Goal: Task Accomplishment & Management: Manage account settings

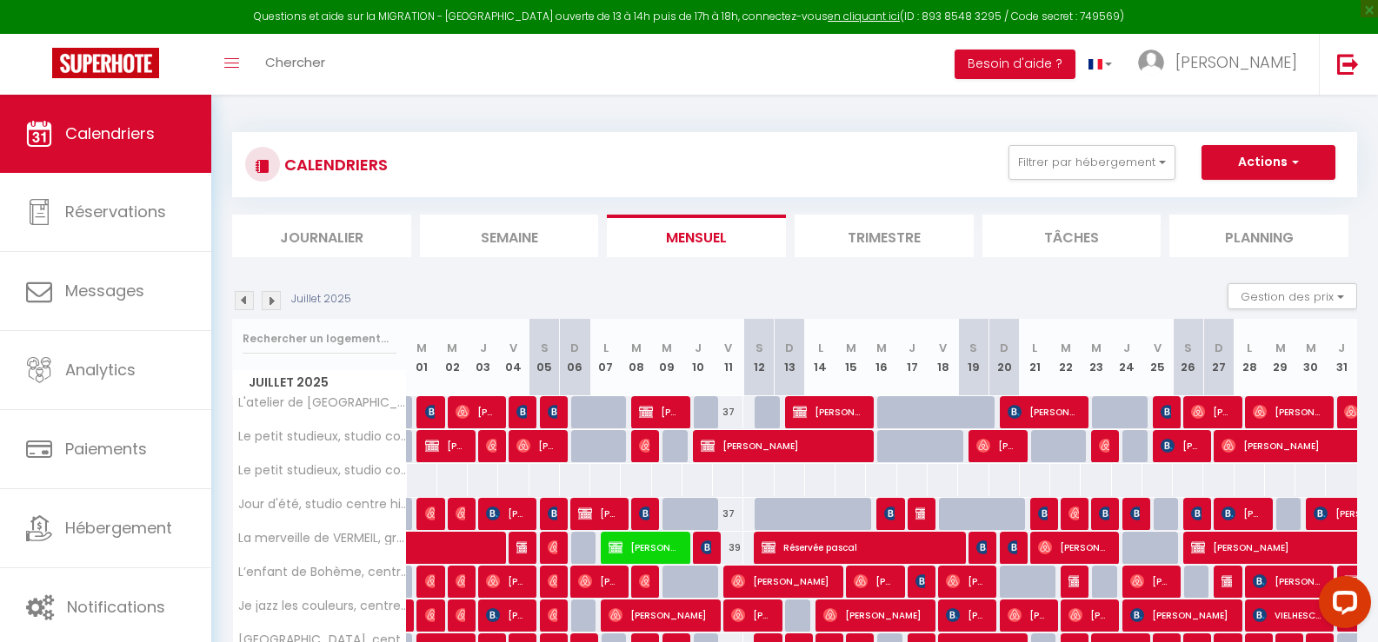
click at [346, 236] on li "Journalier" at bounding box center [321, 236] width 179 height 43
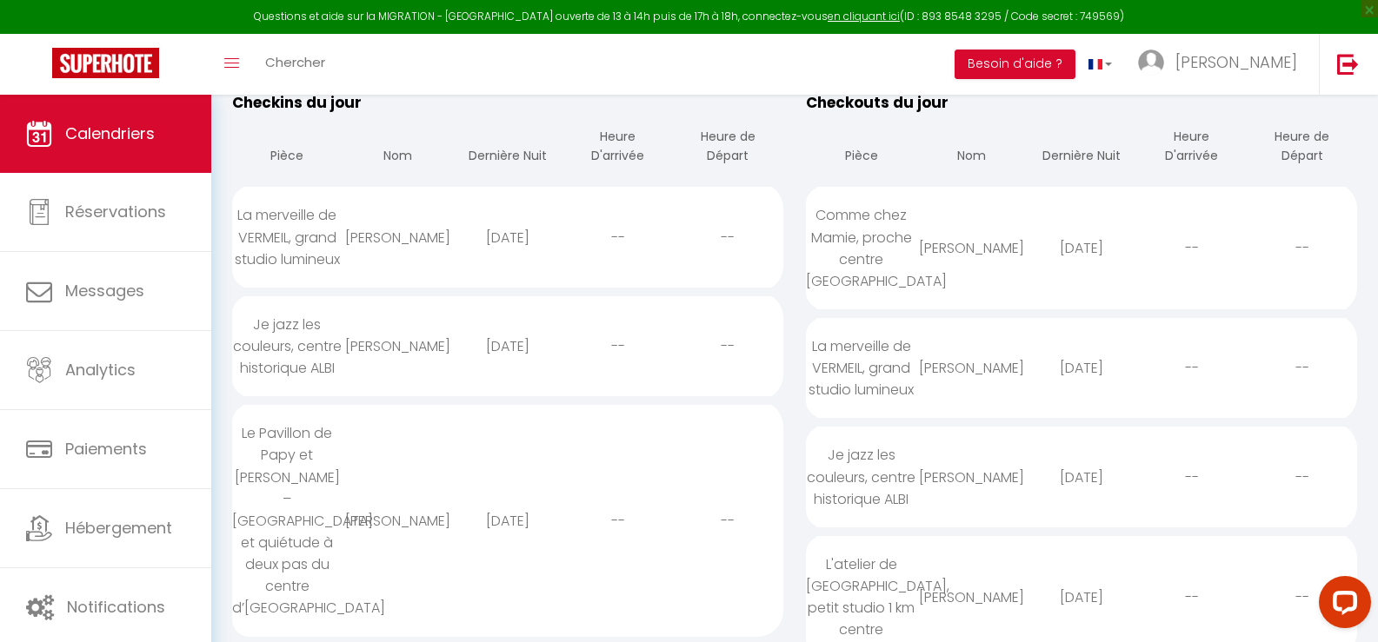
scroll to position [261, 0]
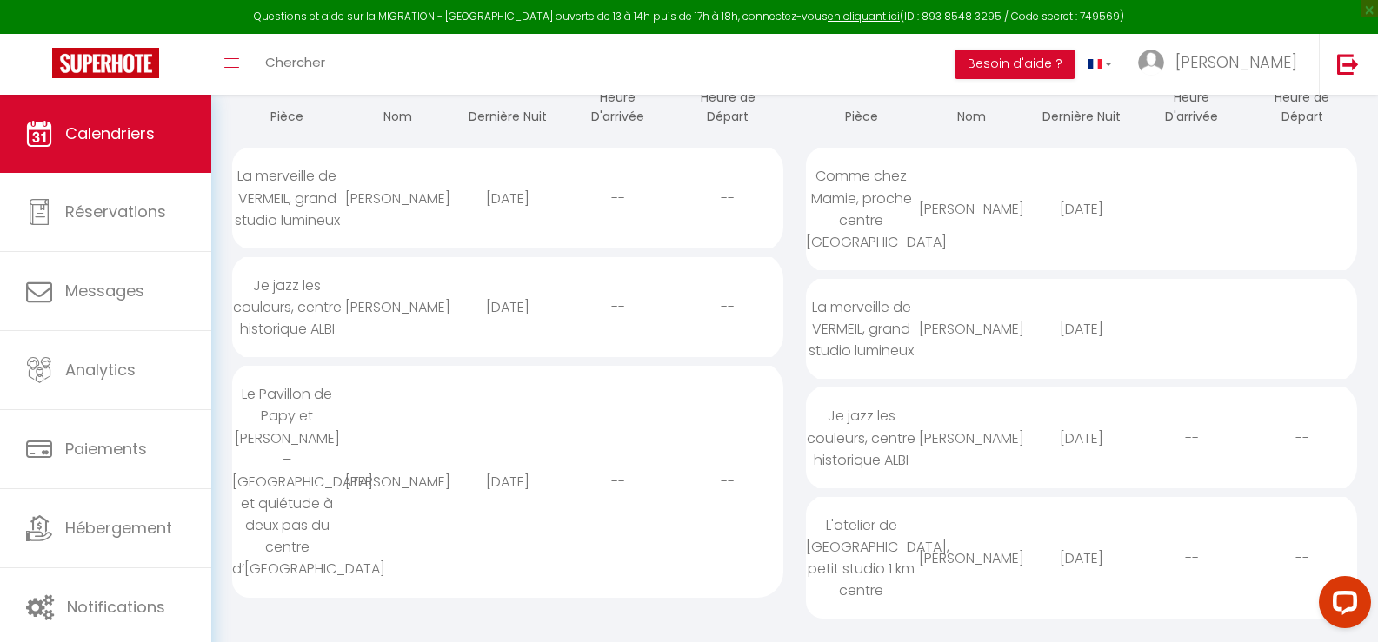
click at [874, 530] on div "L'atelier de [GEOGRAPHIC_DATA], petit studio 1 km centre" at bounding box center [861, 558] width 110 height 123
select select "0"
select select "1"
select select
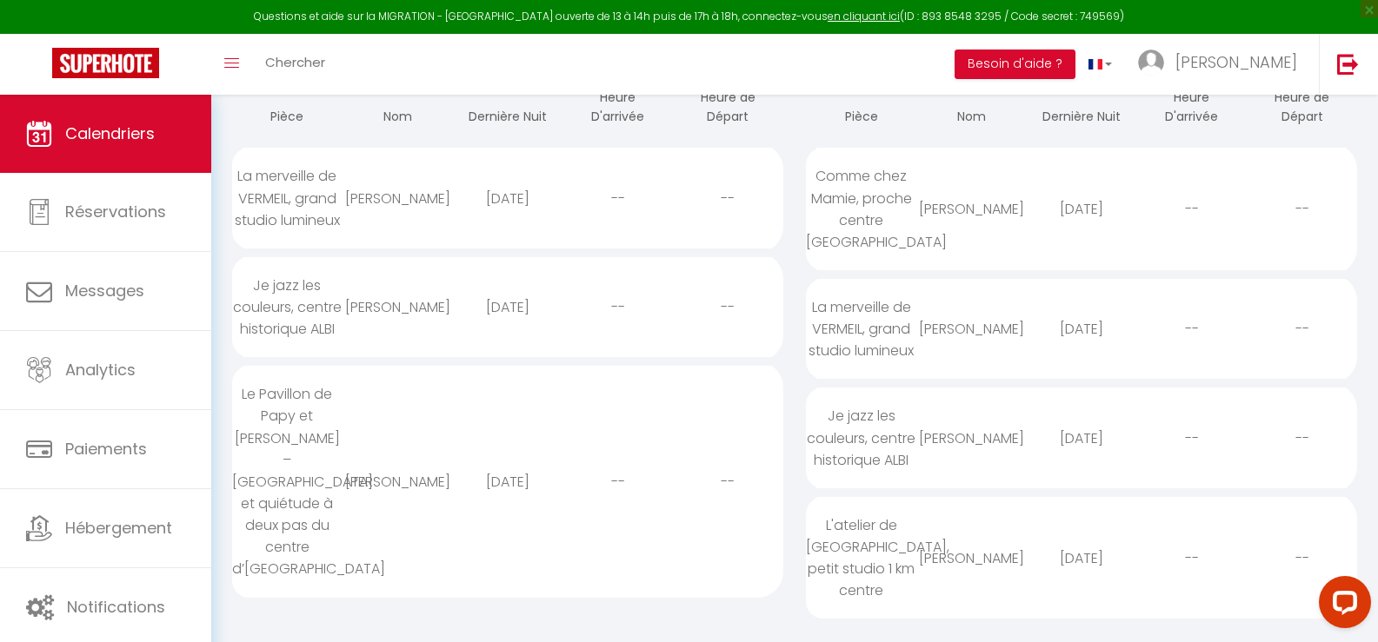
select select
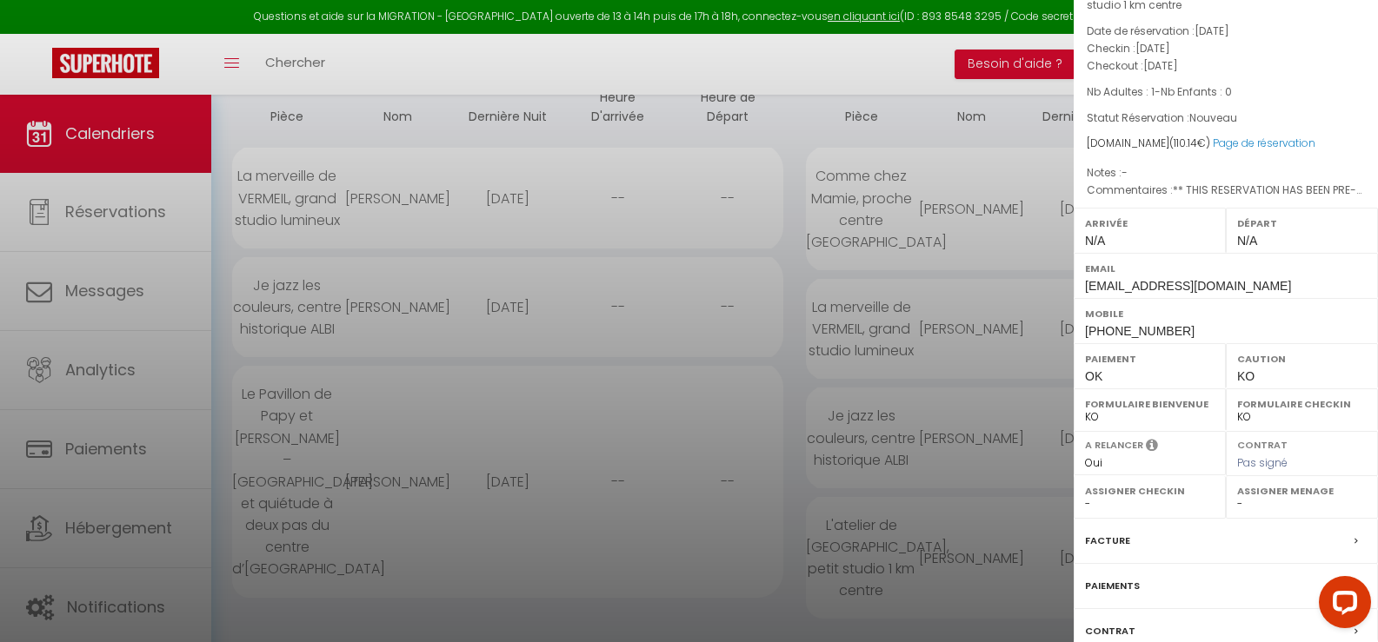
scroll to position [214, 0]
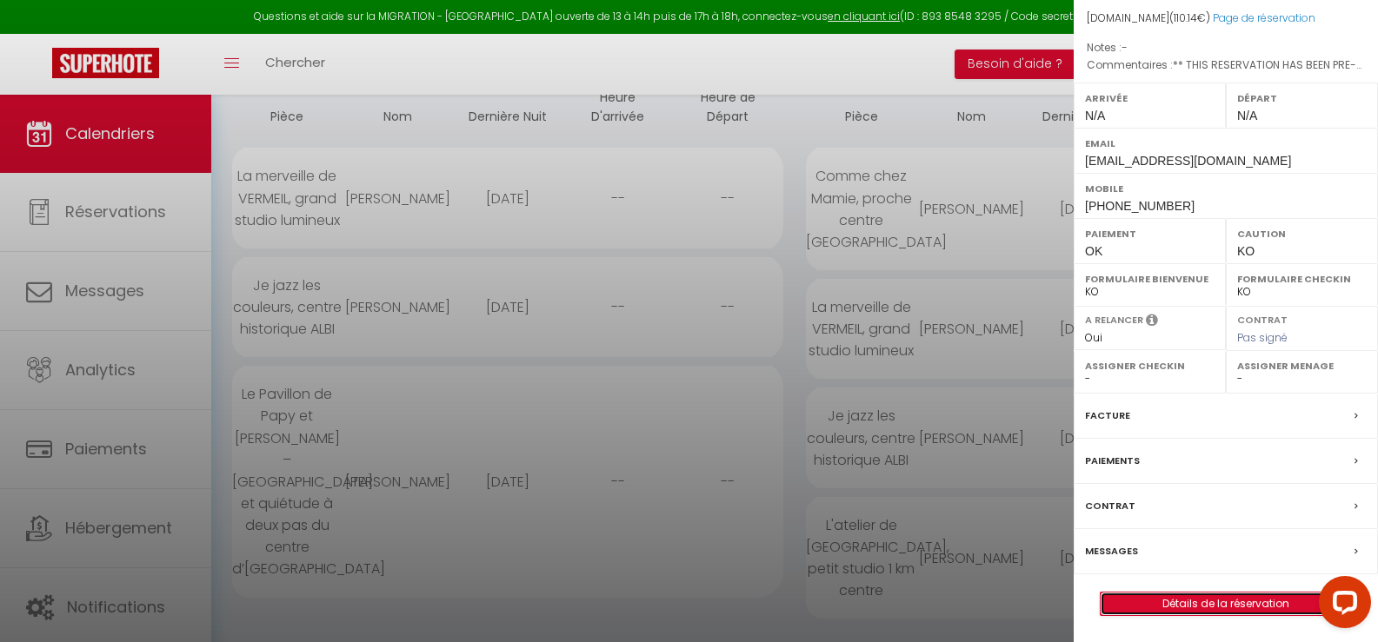
click at [1215, 597] on link "Détails de la réservation" at bounding box center [1225, 604] width 250 height 23
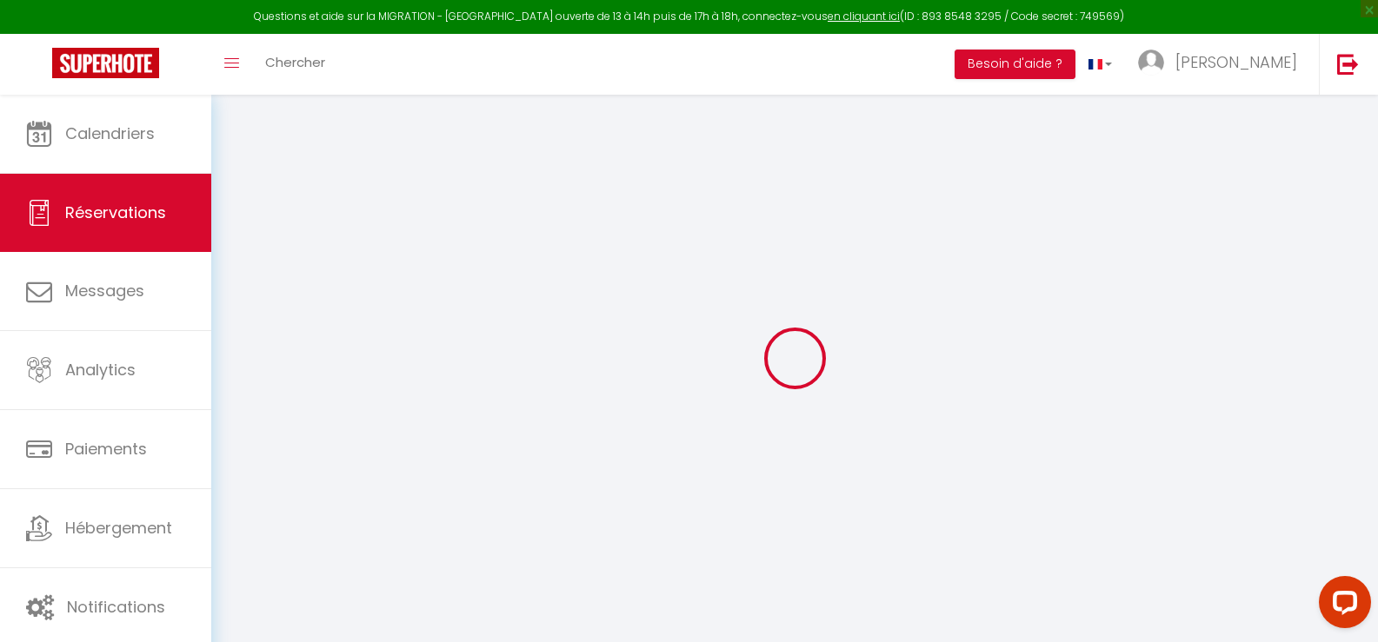
type input "Norah"
type input "SAFRAOUI"
type input "[EMAIL_ADDRESS][DOMAIN_NAME]"
type input "[PHONE_NUMBER]"
select select "FR"
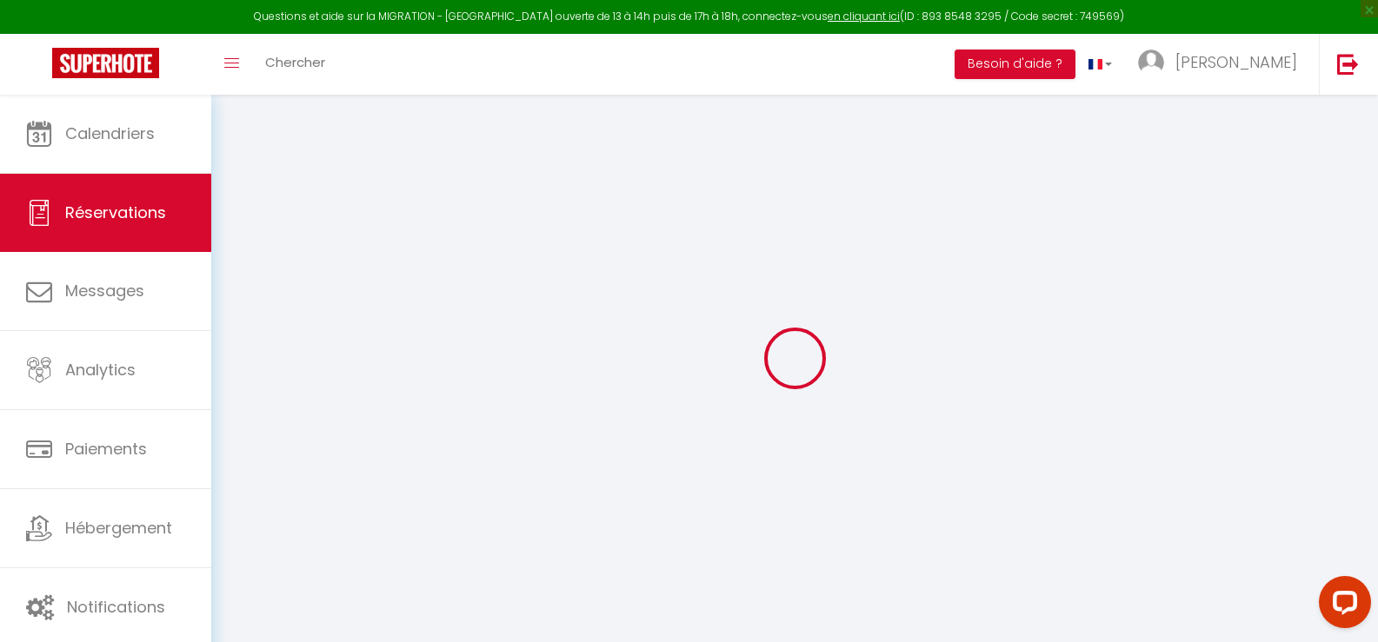
type input "17.78"
type input "1.54"
select select "63808"
select select "1"
select select
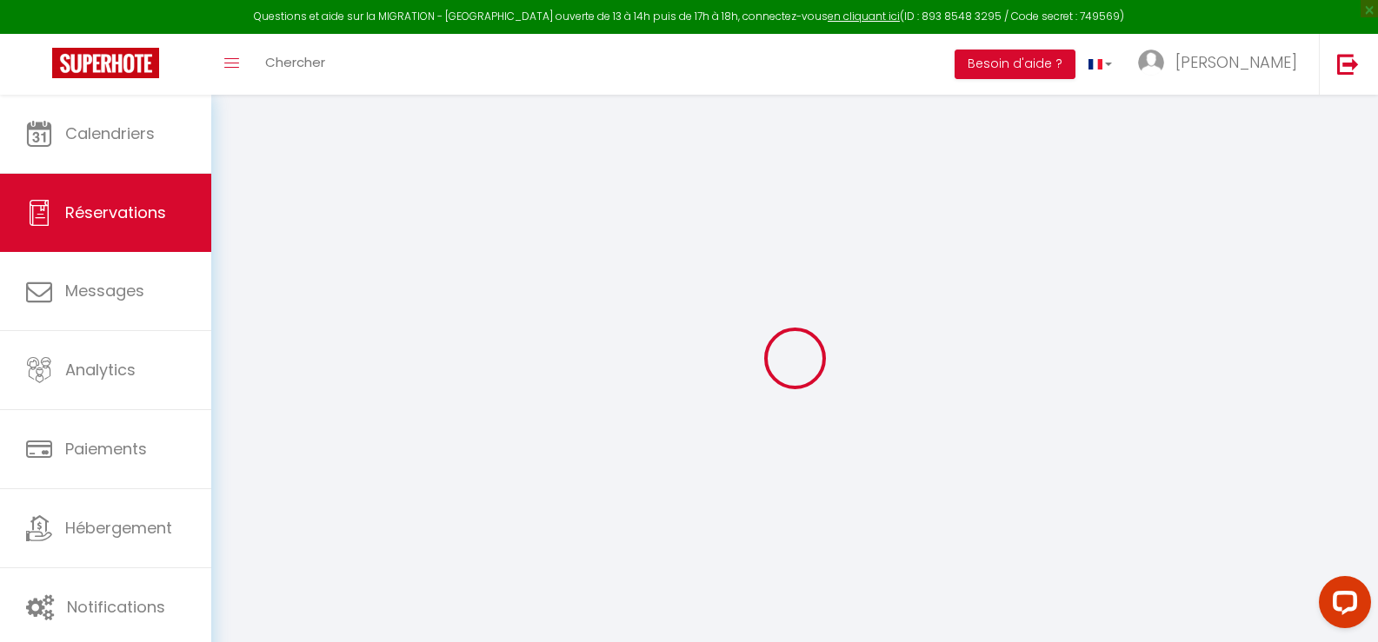
select select
type input "1"
select select "12"
select select
type input "84.6"
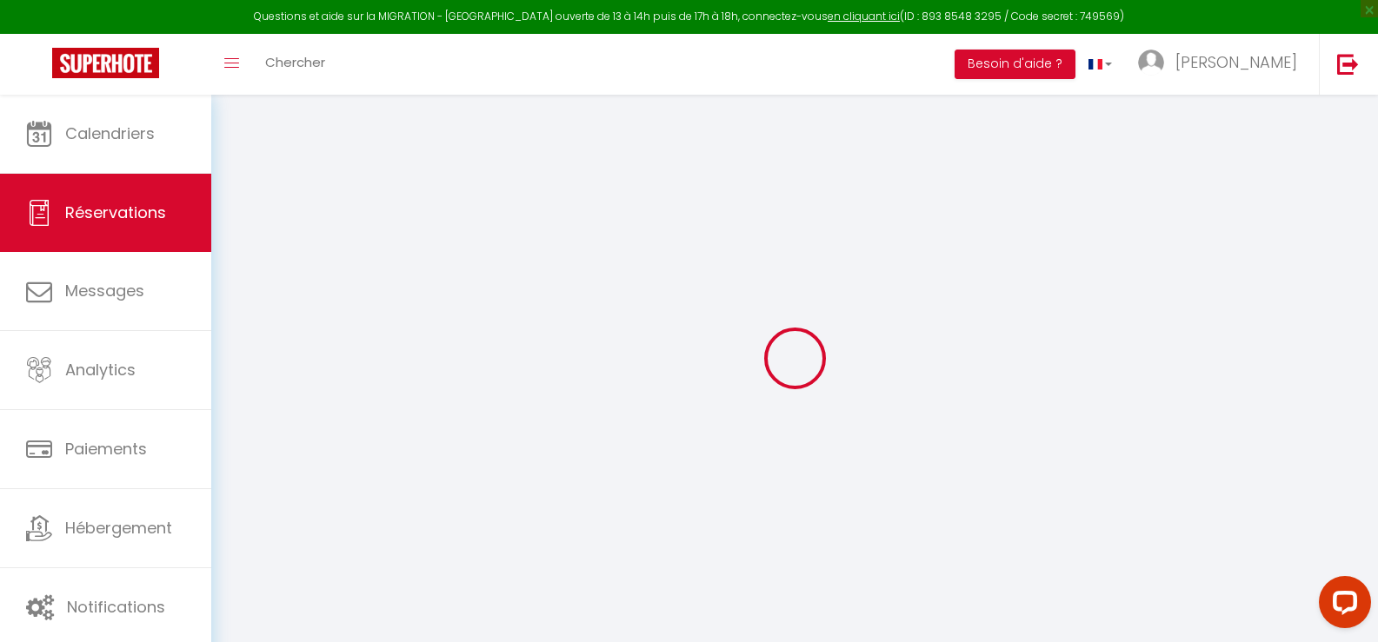
checkbox input "false"
type input "0"
select select "2"
type input "0"
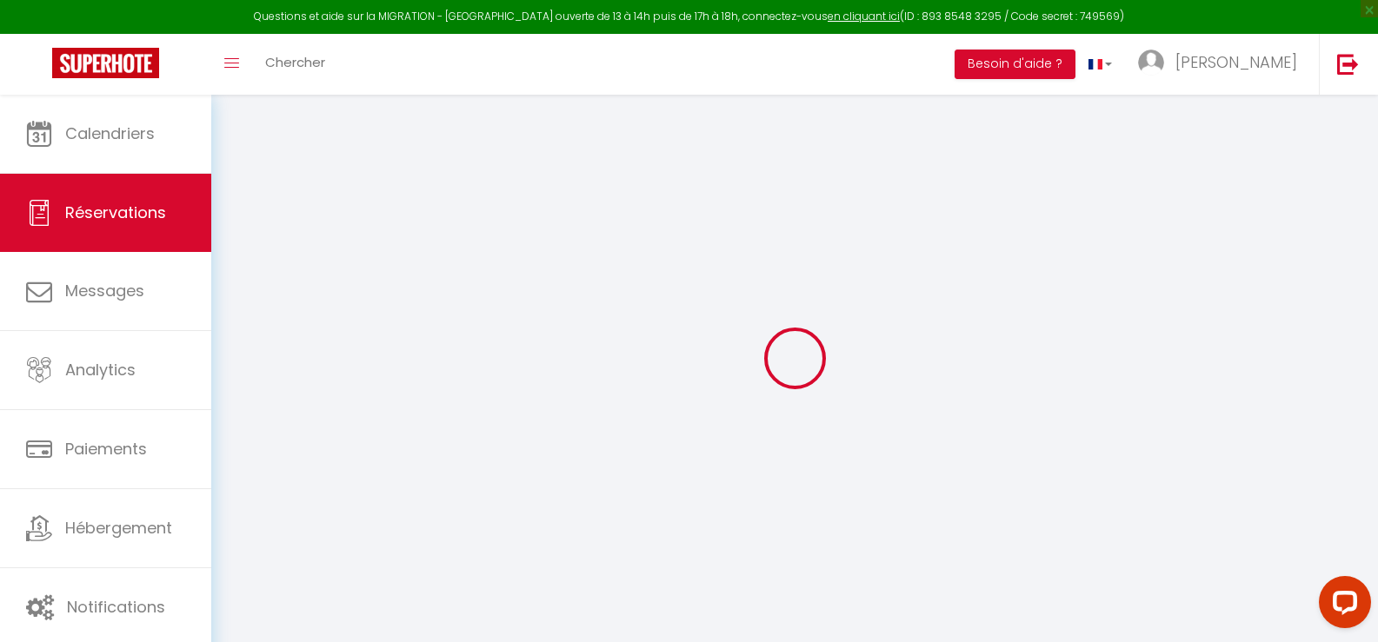
type input "0"
select select
select select "14"
checkbox input "false"
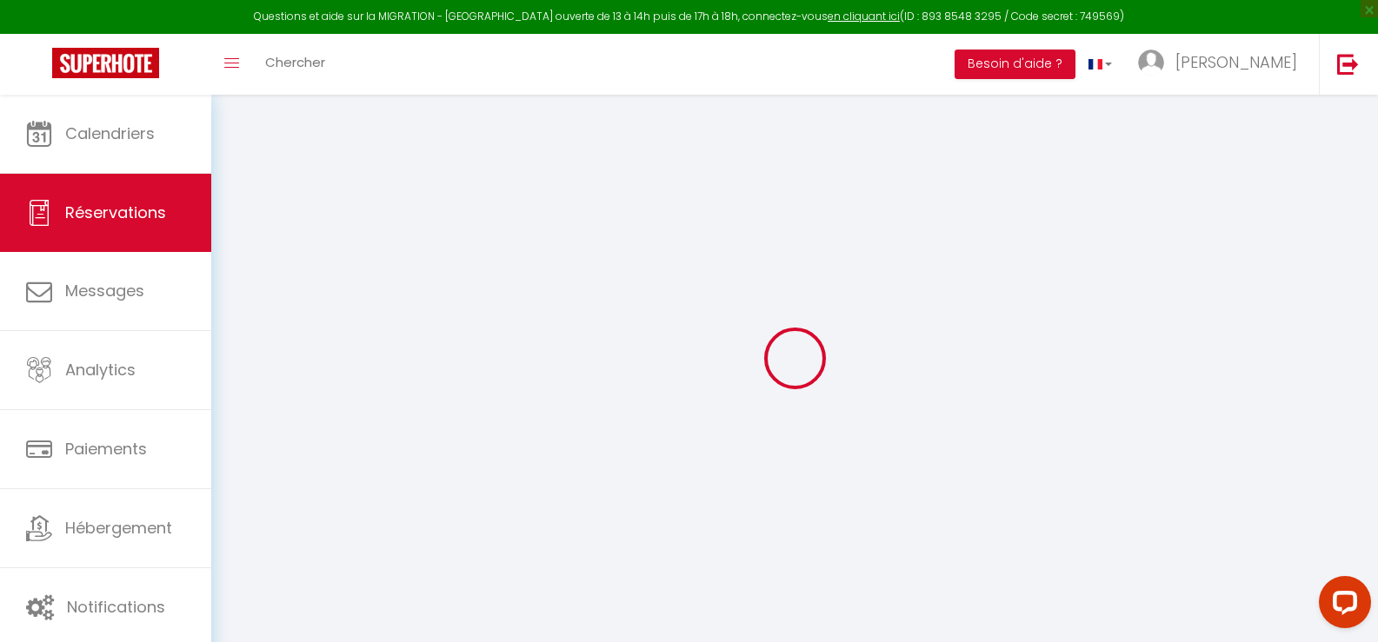
select select
checkbox input "false"
select select
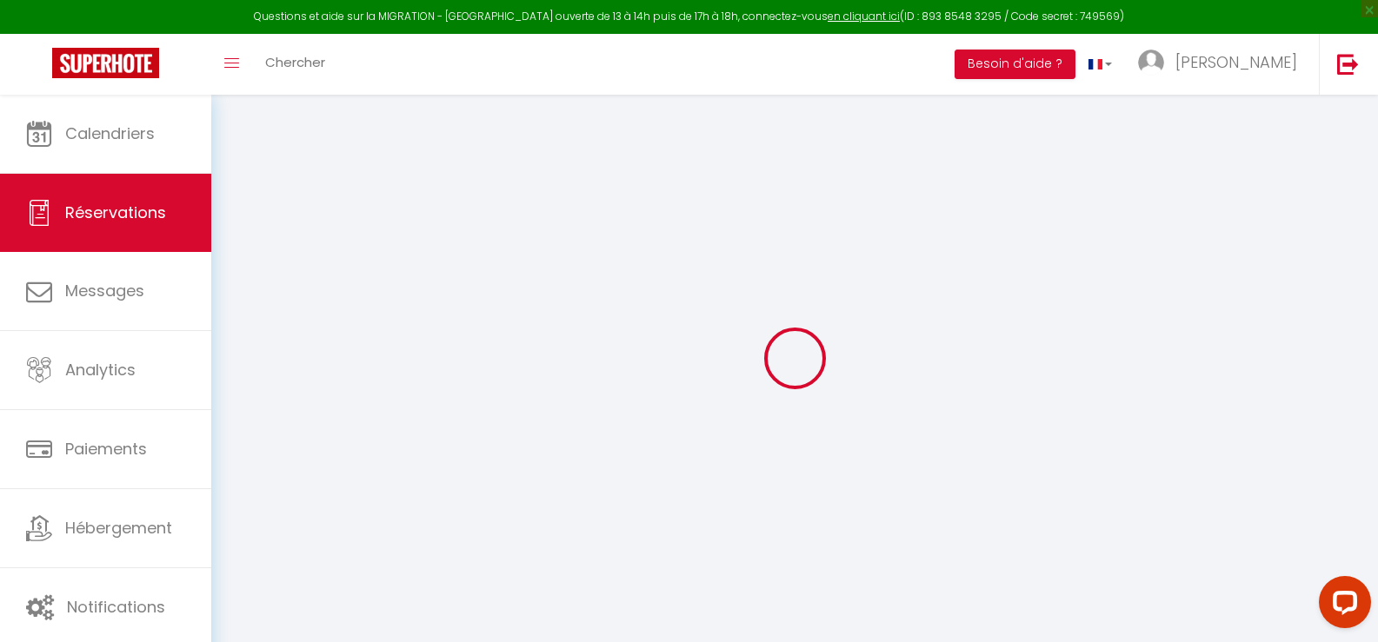
checkbox input "false"
type textarea "** THIS RESERVATION HAS BEEN PRE-PAID ** Approximate time of arrival: between 1…"
type input "20"
type input "5.54"
select select
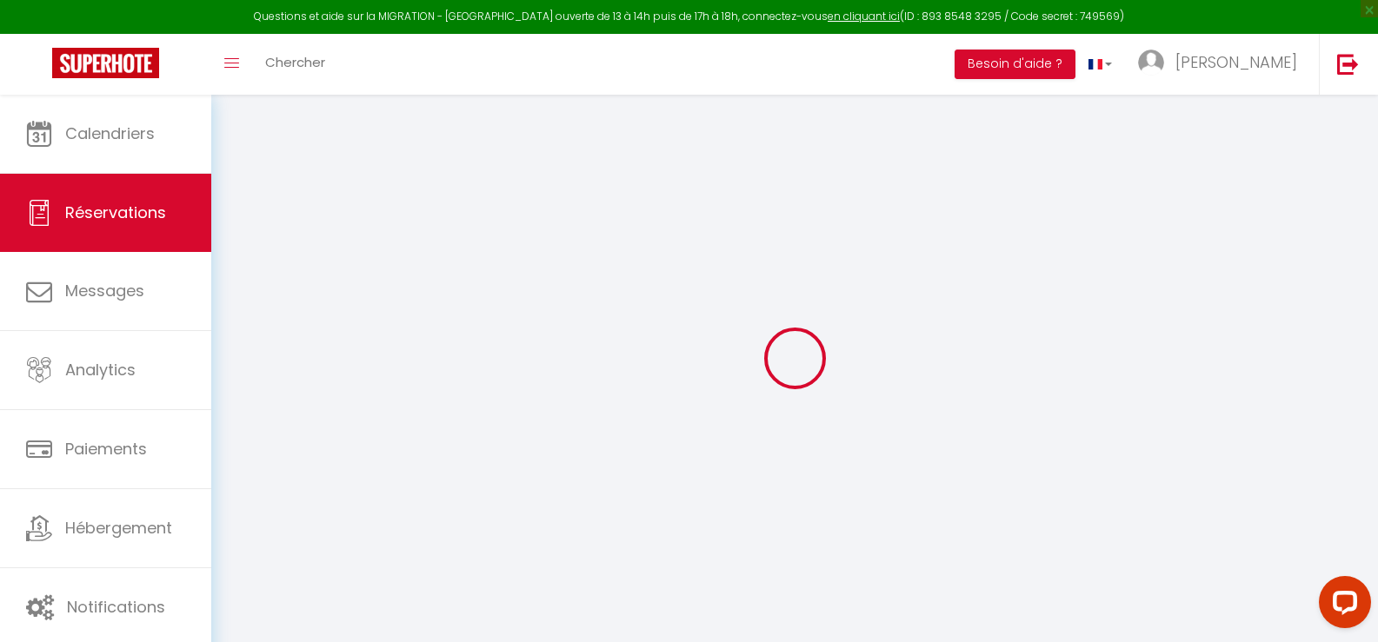
select select
checkbox input "false"
select select
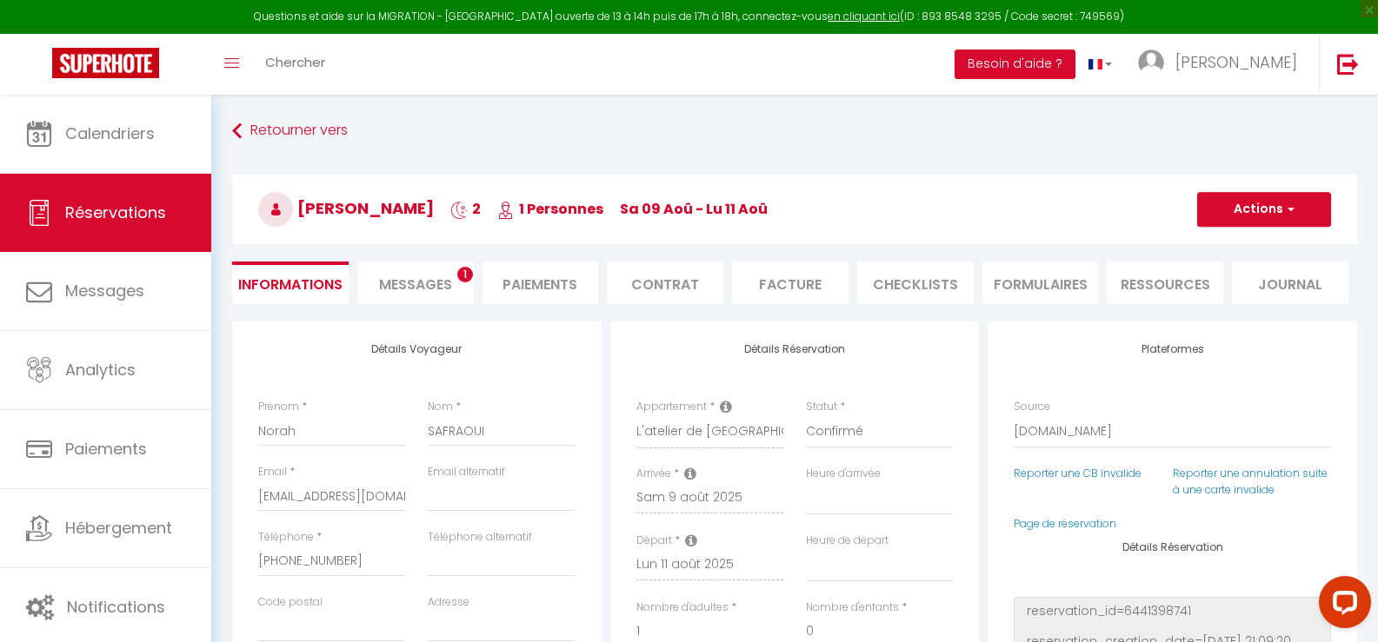
click at [436, 284] on span "Messages" at bounding box center [415, 285] width 73 height 20
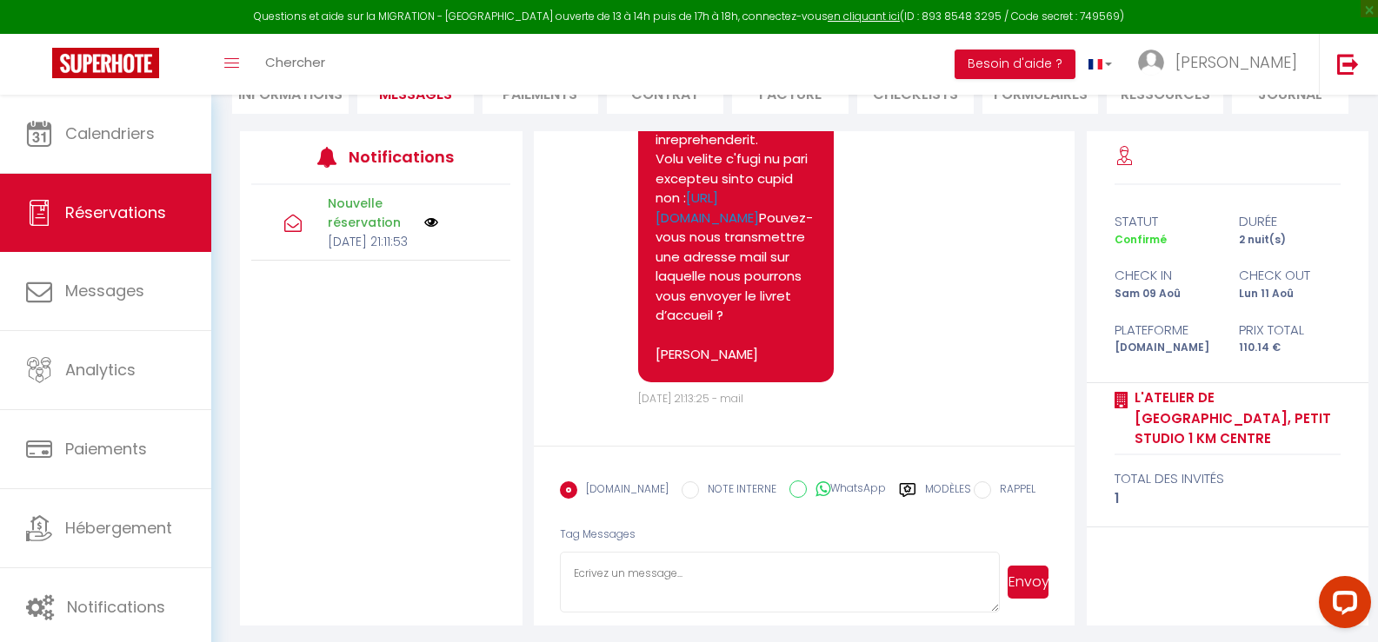
scroll to position [195, 0]
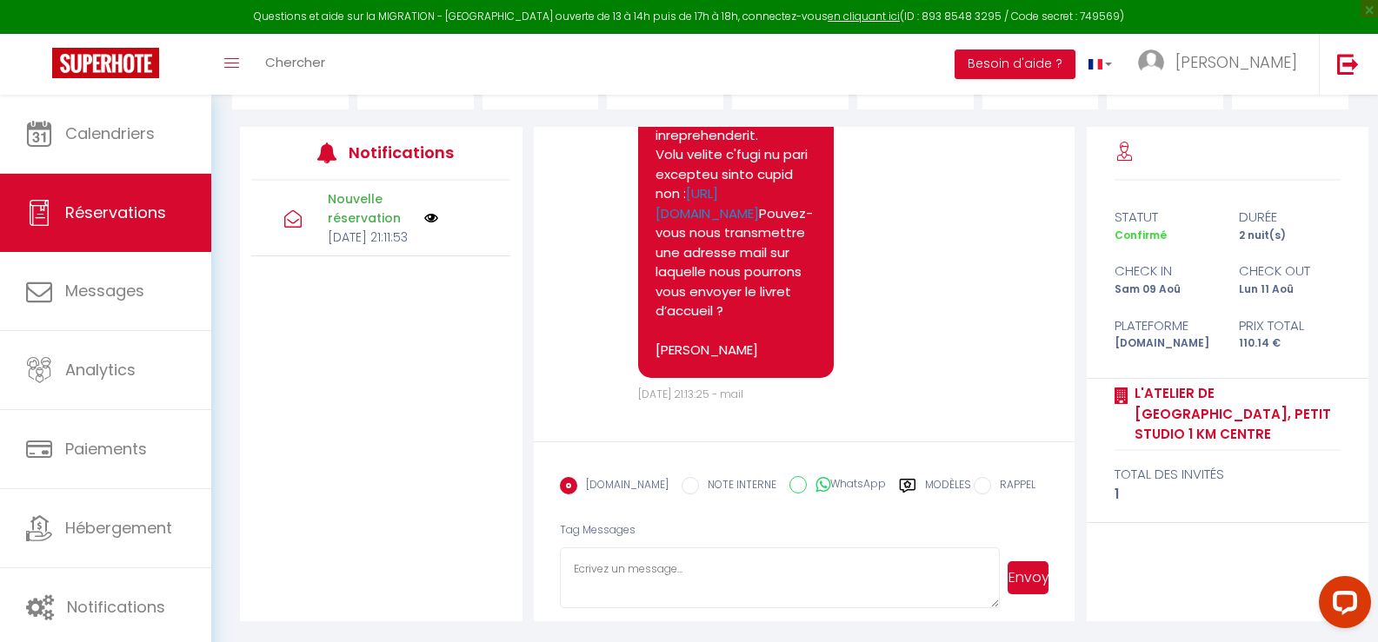
click at [925, 483] on label "Modèles" at bounding box center [948, 492] width 46 height 30
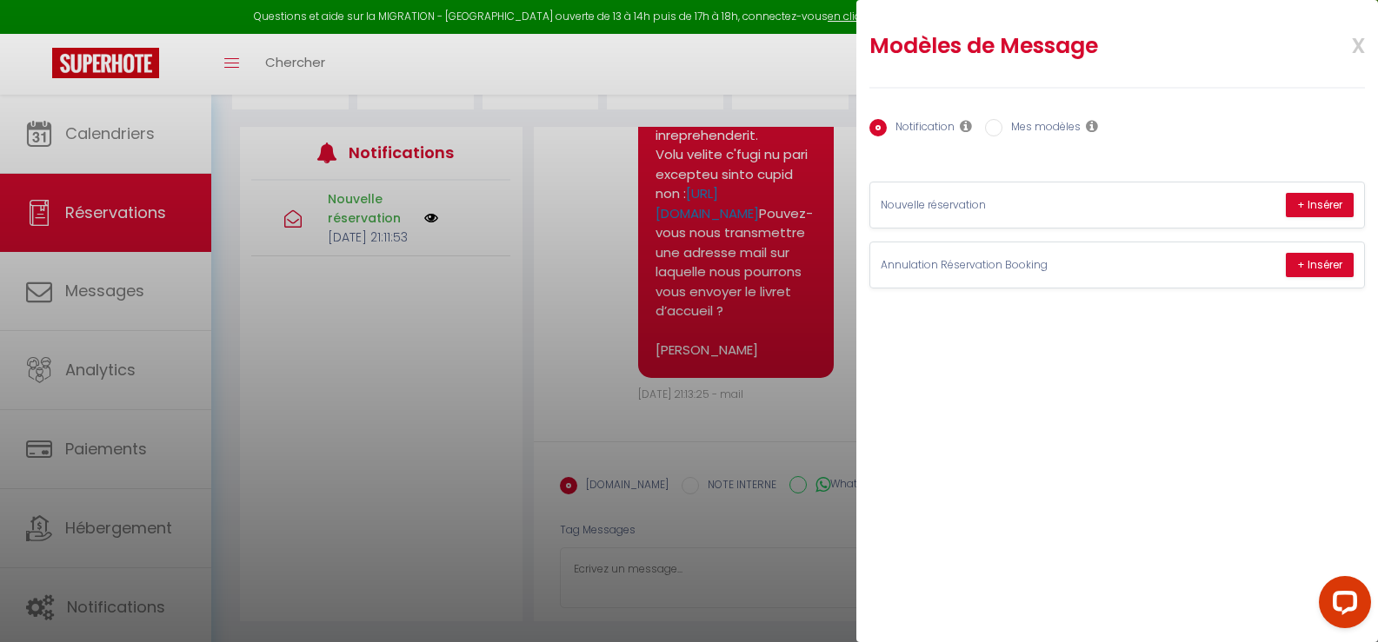
click at [1058, 127] on label "Mes modèles" at bounding box center [1041, 128] width 78 height 19
click at [1002, 127] on input "Mes modèles" at bounding box center [993, 127] width 17 height 17
radio input "true"
radio input "false"
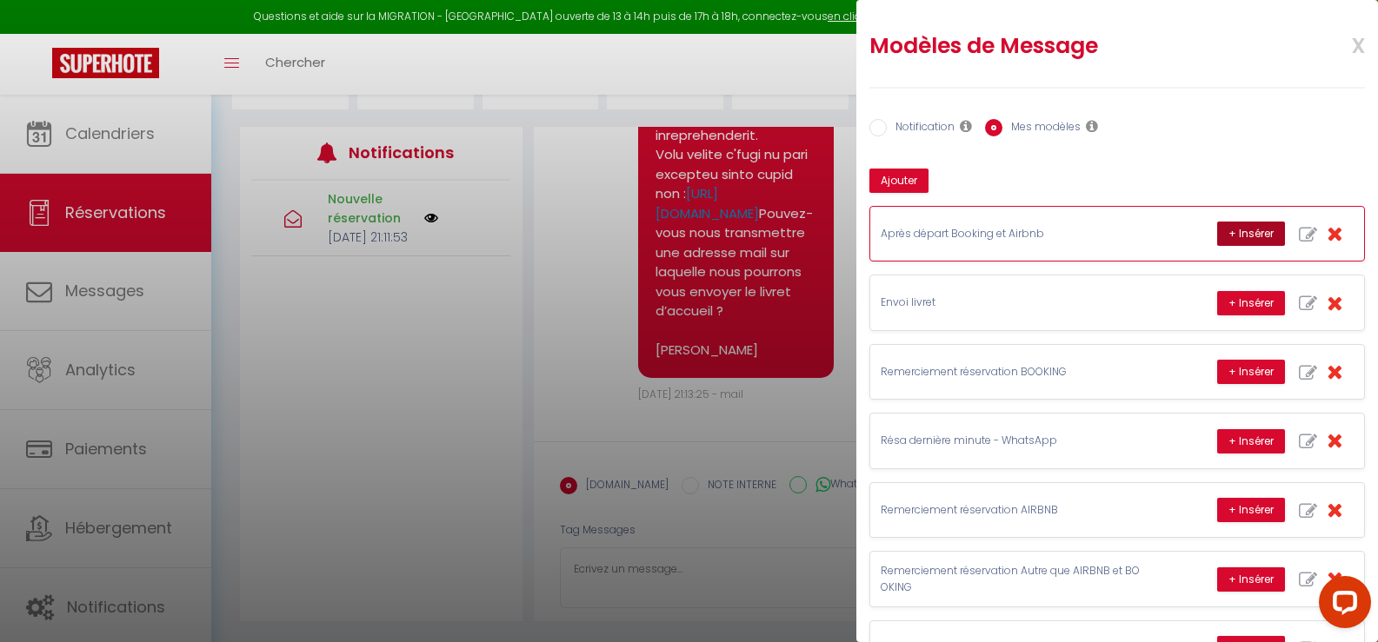
click at [1228, 229] on button "+ Insérer" at bounding box center [1251, 234] width 68 height 24
type textarea "Bonjour [PERSON_NAME], Nous avons été ravis de vous recevoir pour ce séjour à […"
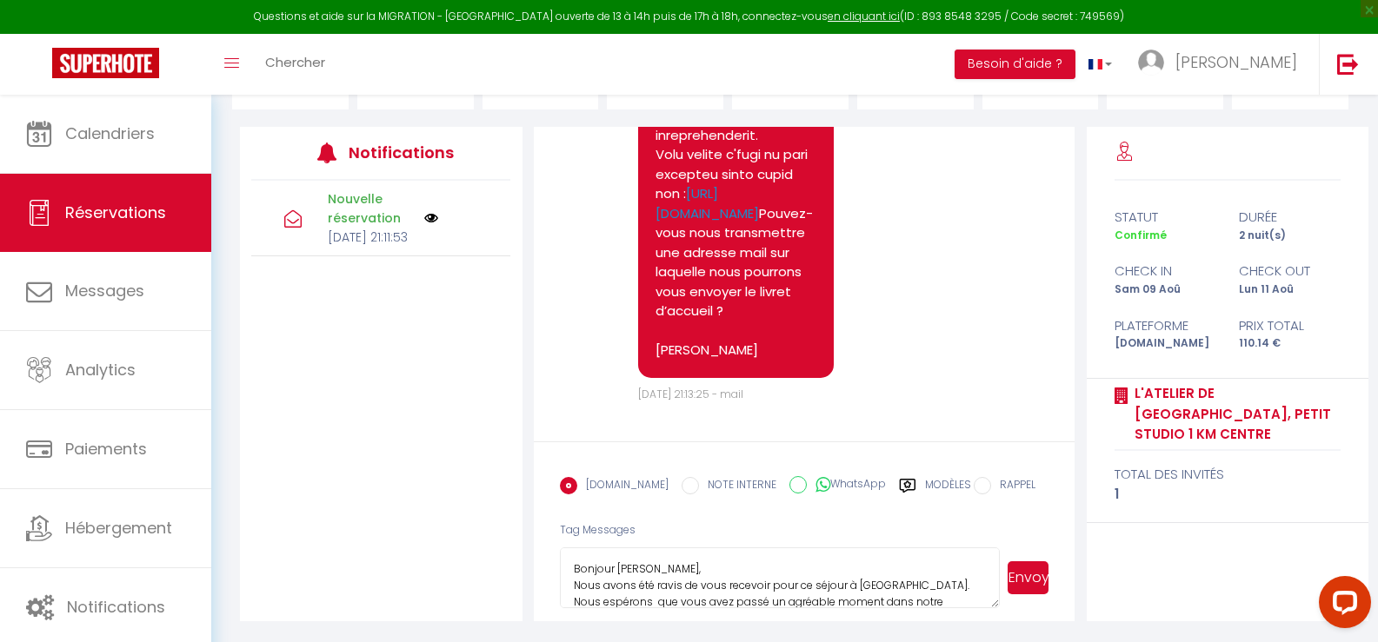
click at [1027, 576] on button "Envoyer" at bounding box center [1028, 578] width 42 height 33
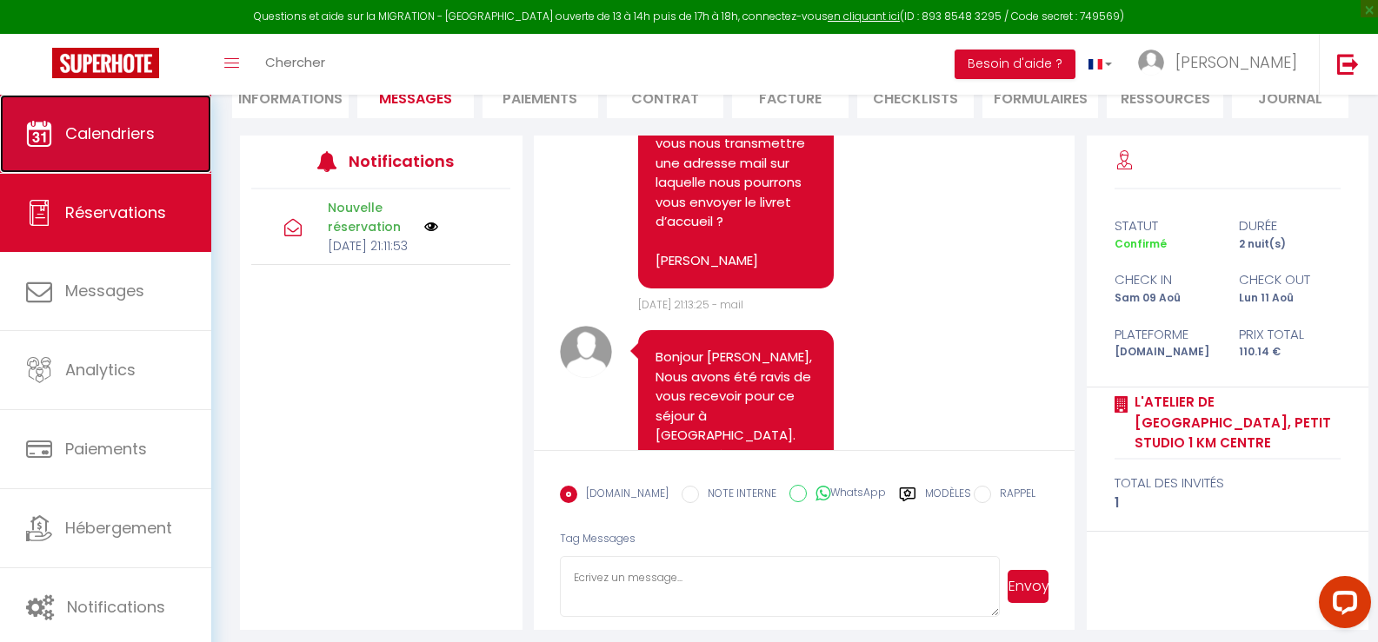
click at [126, 136] on span "Calendriers" at bounding box center [110, 134] width 90 height 22
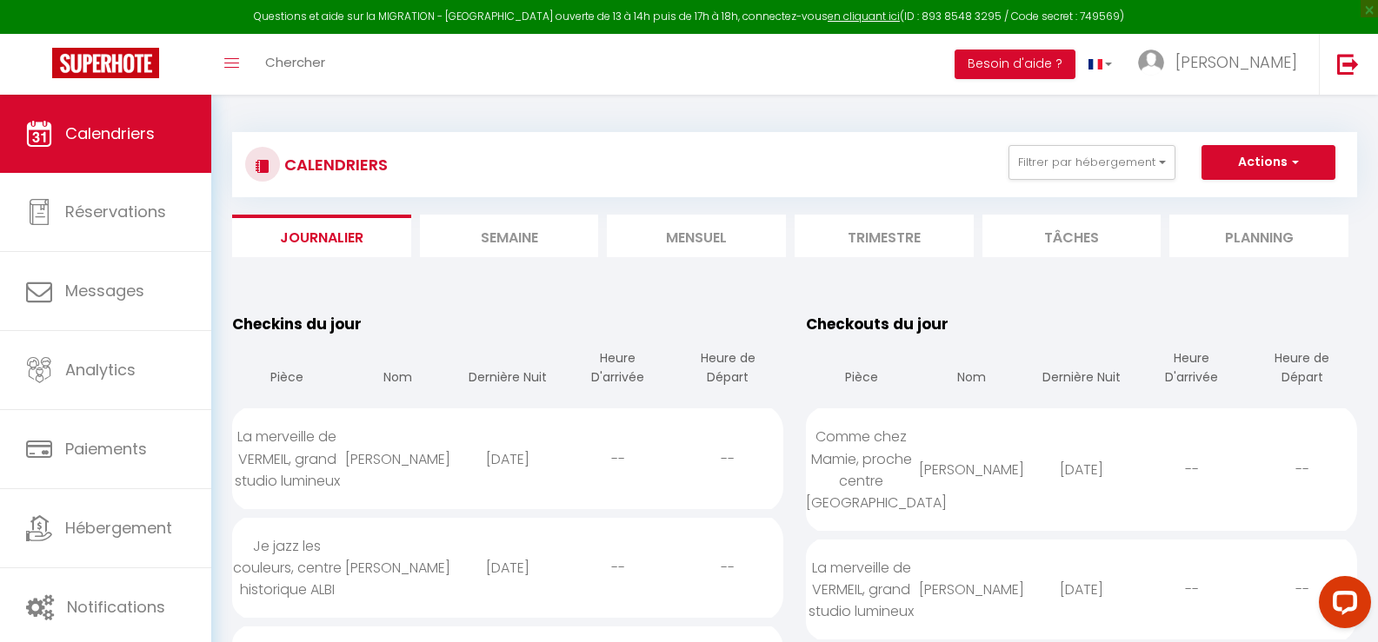
click at [916, 470] on div "[PERSON_NAME]" at bounding box center [971, 470] width 110 height 57
select select "0"
select select "1"
select select
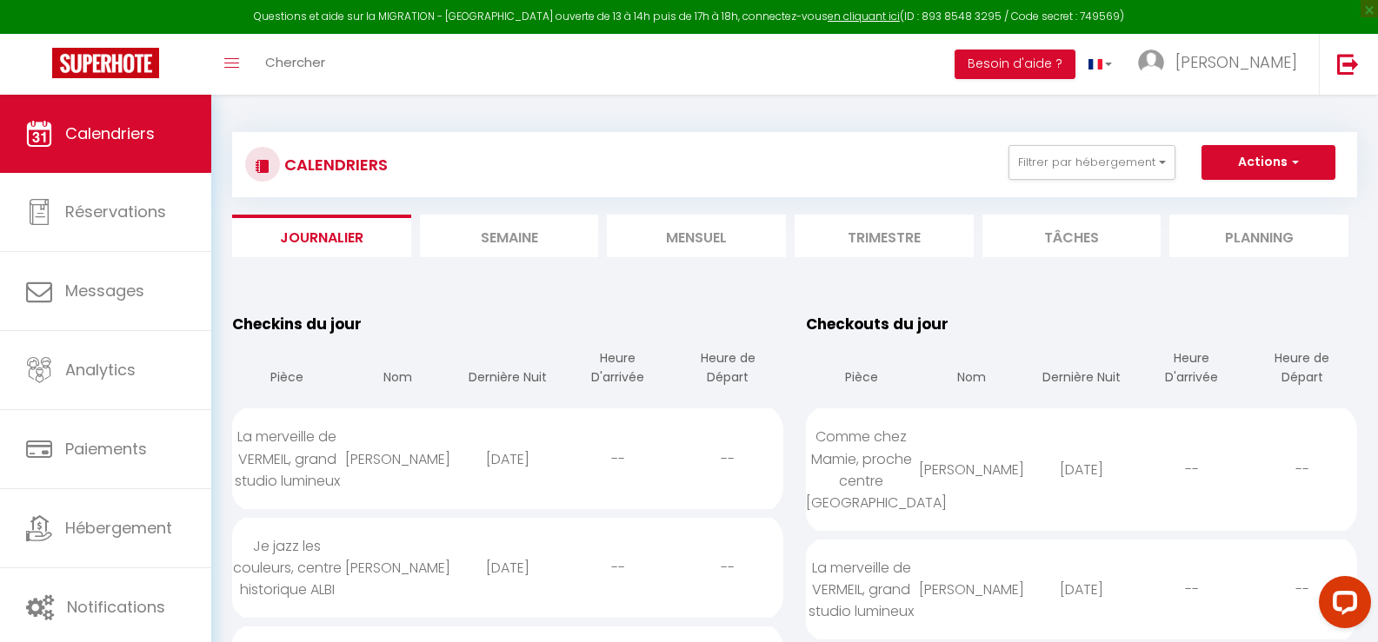
select select
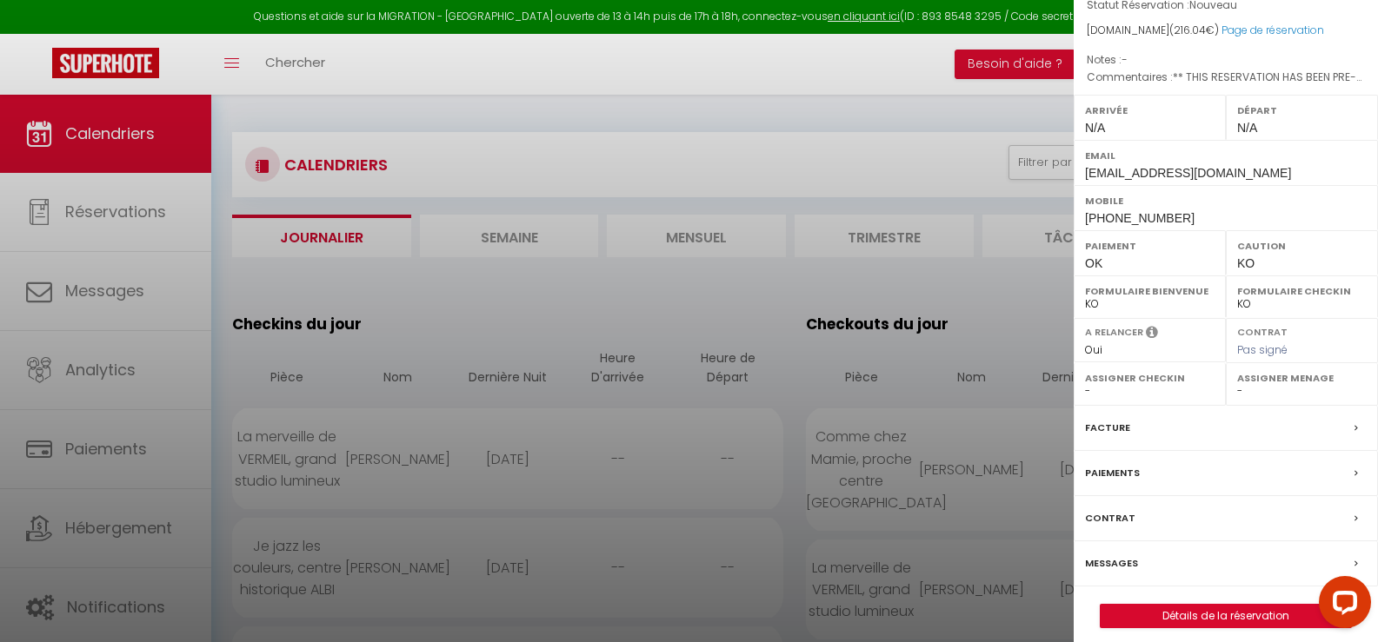
scroll to position [214, 0]
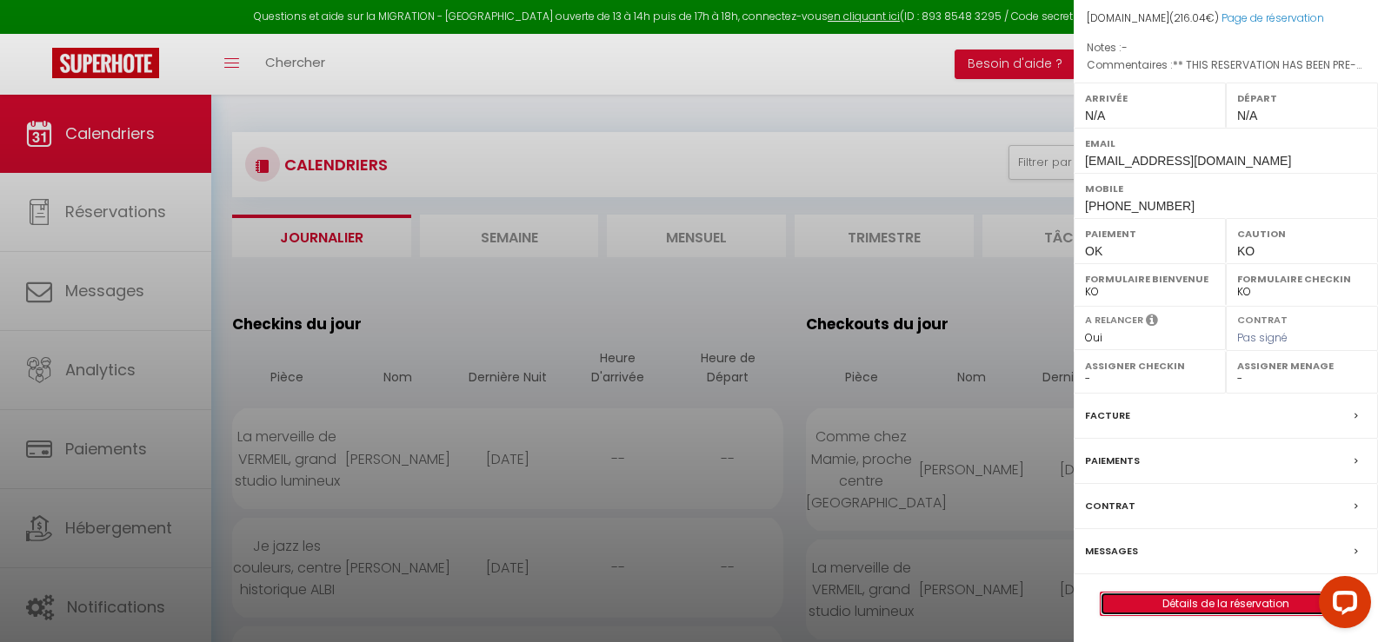
click at [1196, 595] on link "Détails de la réservation" at bounding box center [1225, 604] width 250 height 23
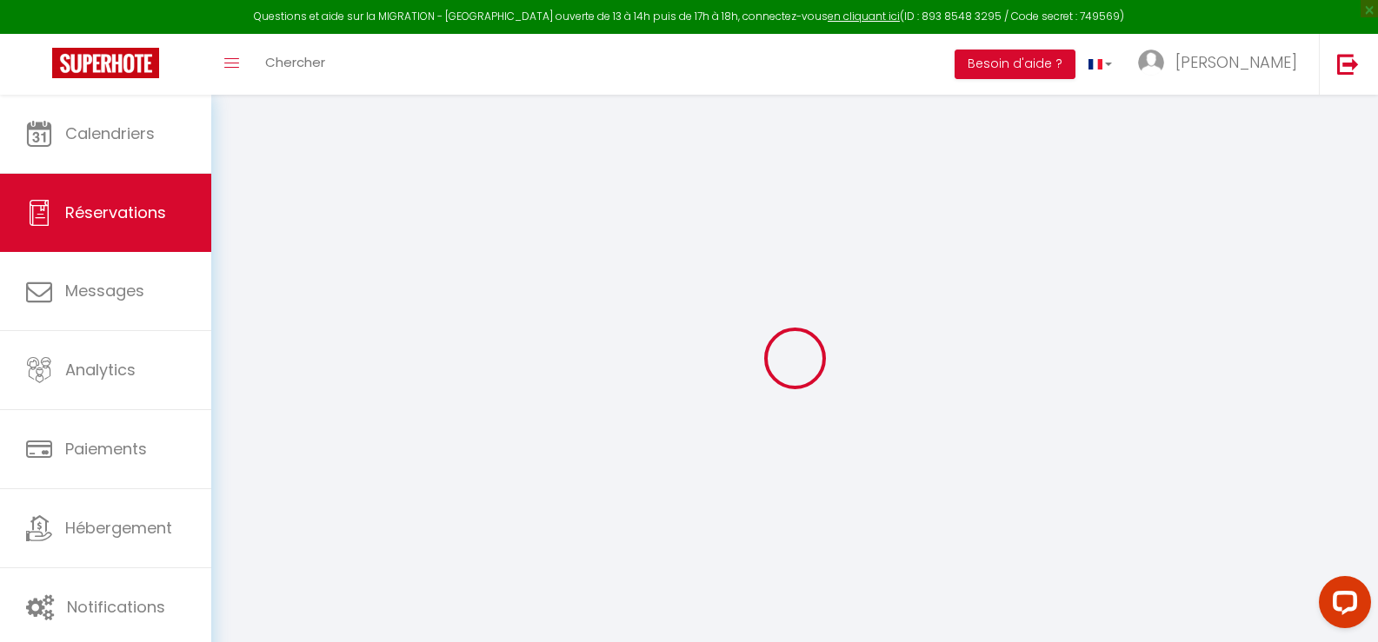
select select
checkbox input "false"
select select
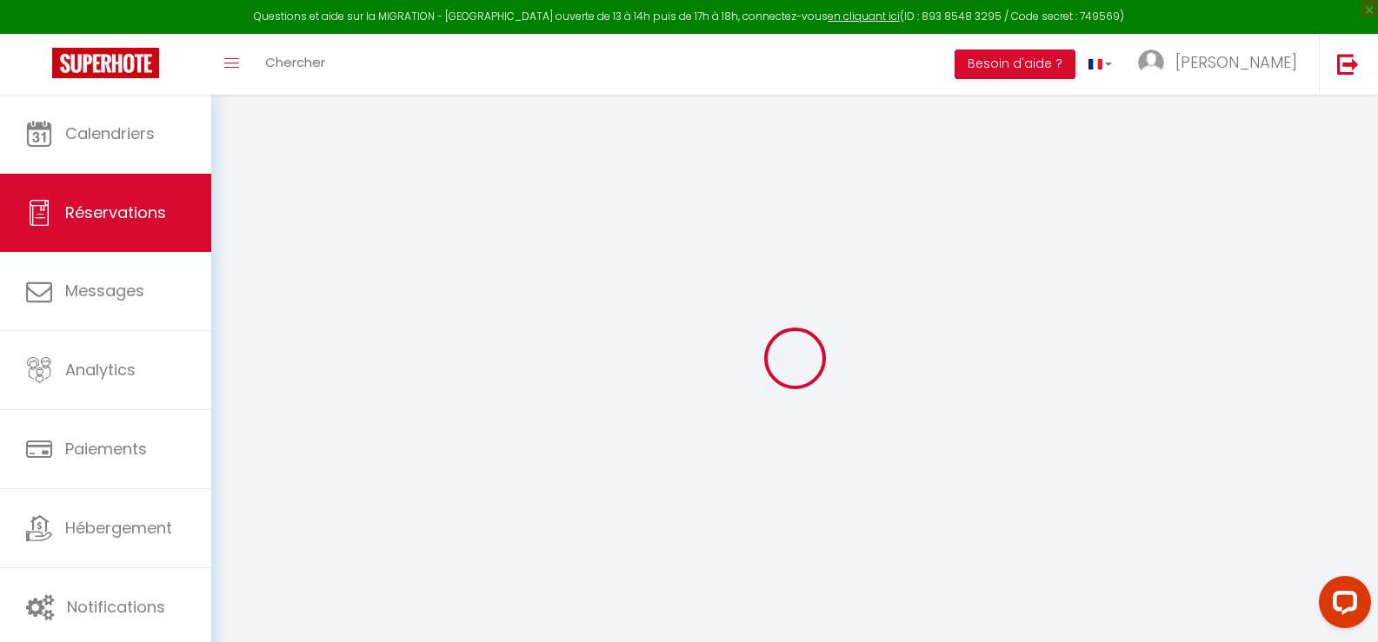
checkbox input "false"
type textarea "** THIS RESERVATION HAS BEEN PRE-PAID ** Reservation has a cancellation grace p…"
type input "50"
type input "10.2"
select select
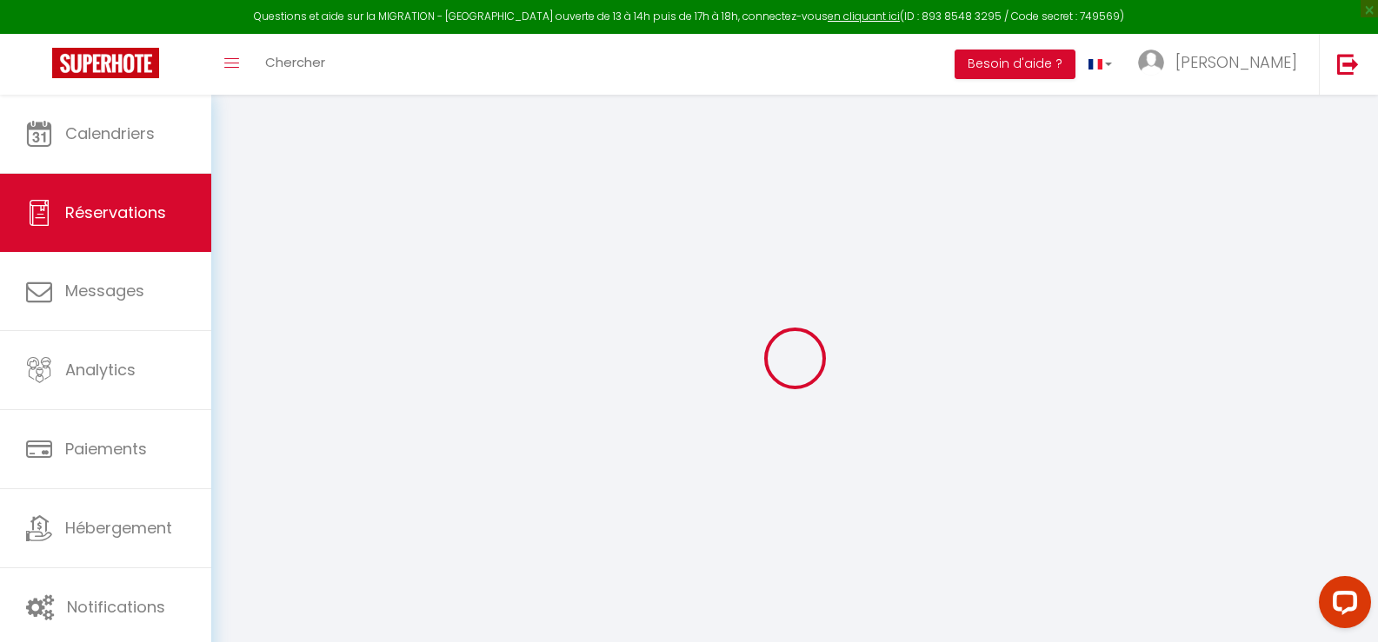
select select
checkbox input "false"
select select
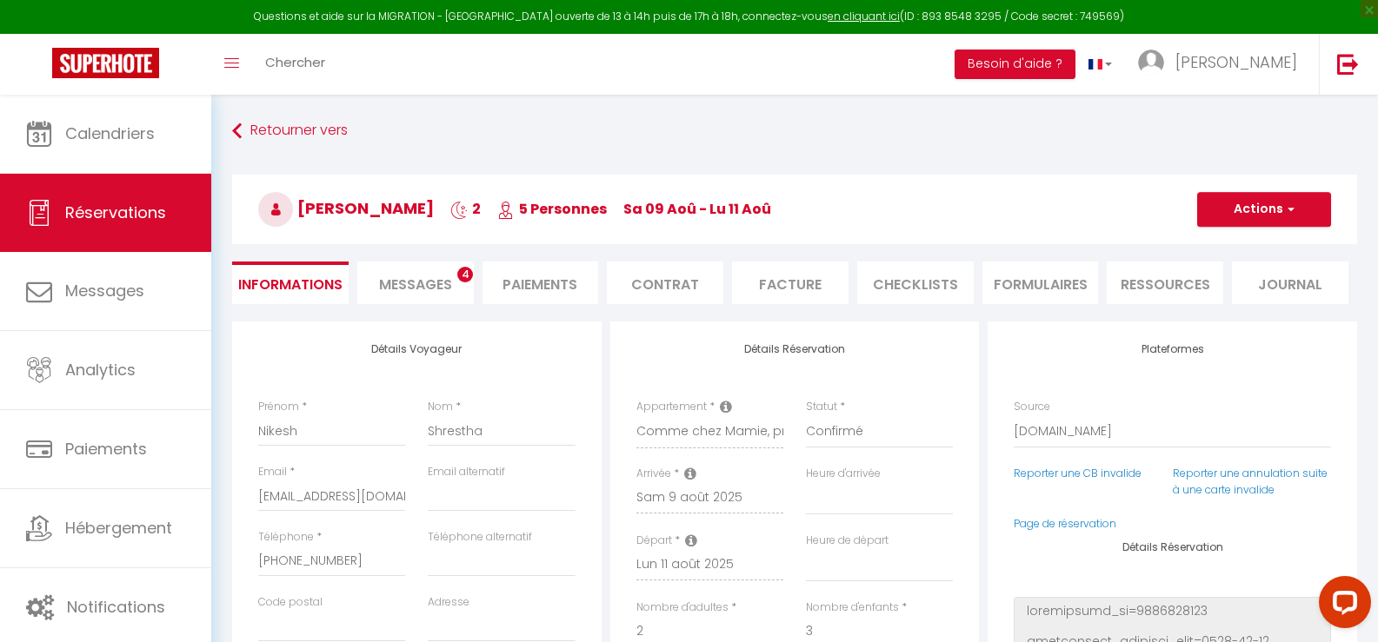
click at [431, 279] on span "Messages" at bounding box center [415, 285] width 73 height 20
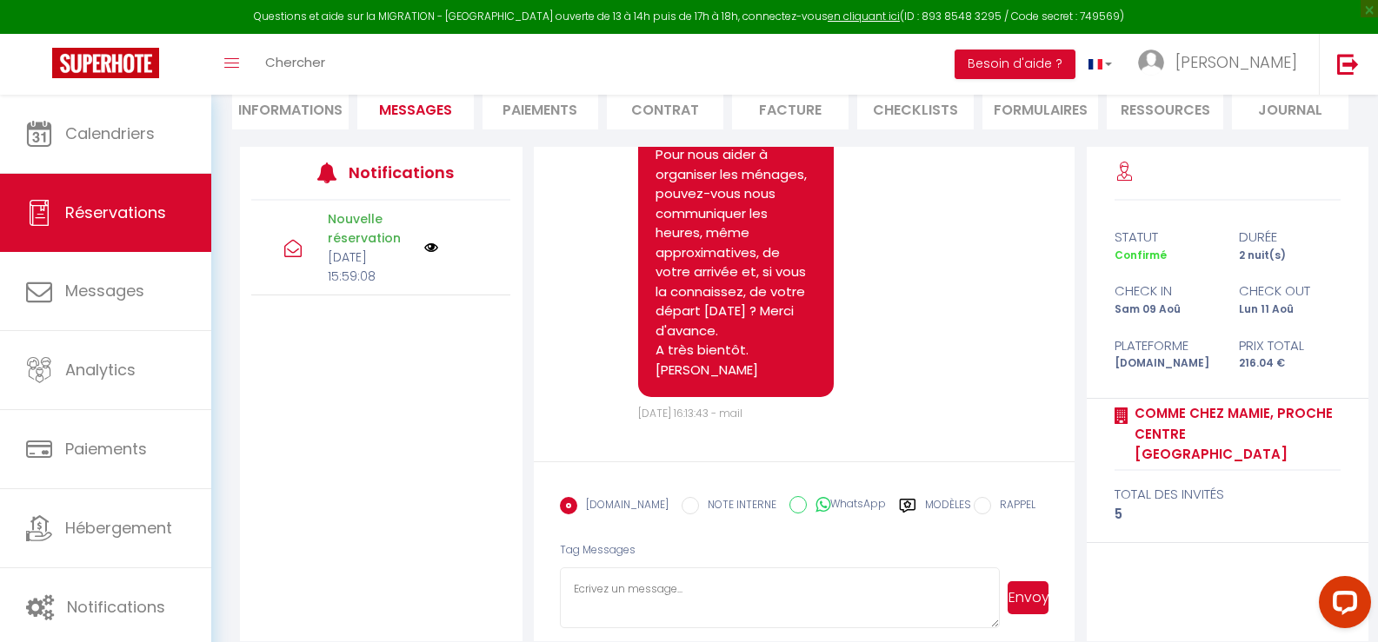
scroll to position [195, 0]
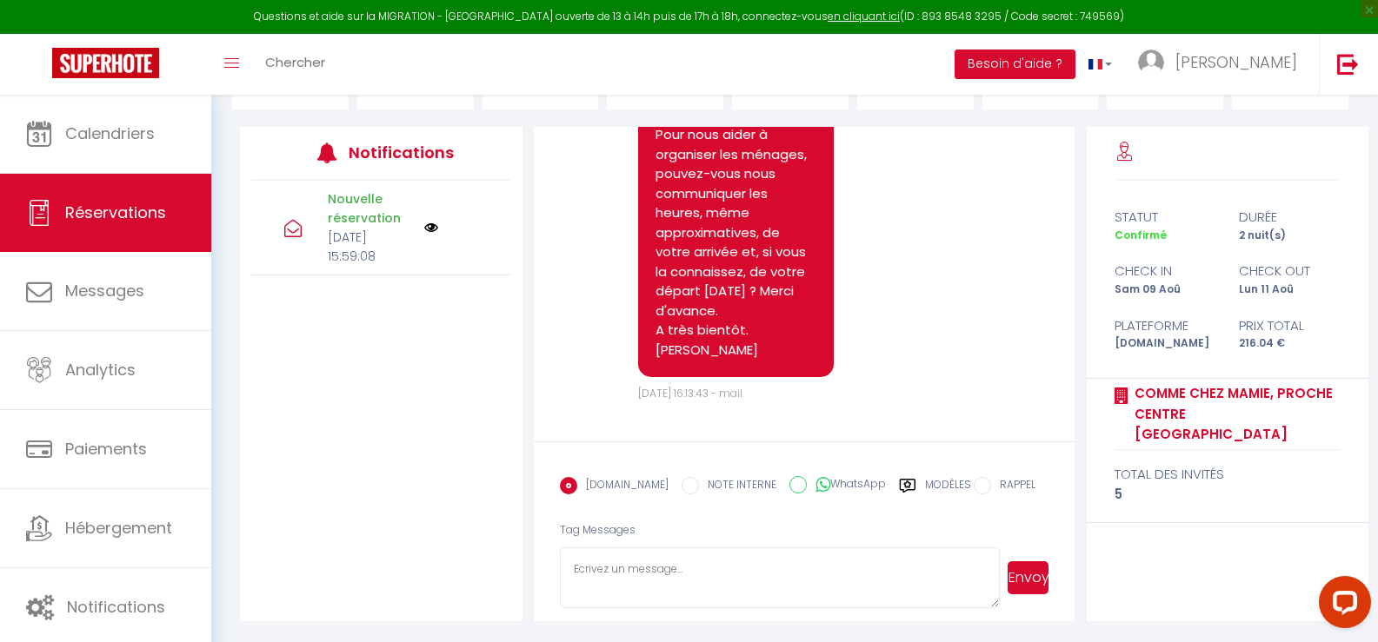
click at [930, 485] on label "Modèles" at bounding box center [948, 492] width 46 height 30
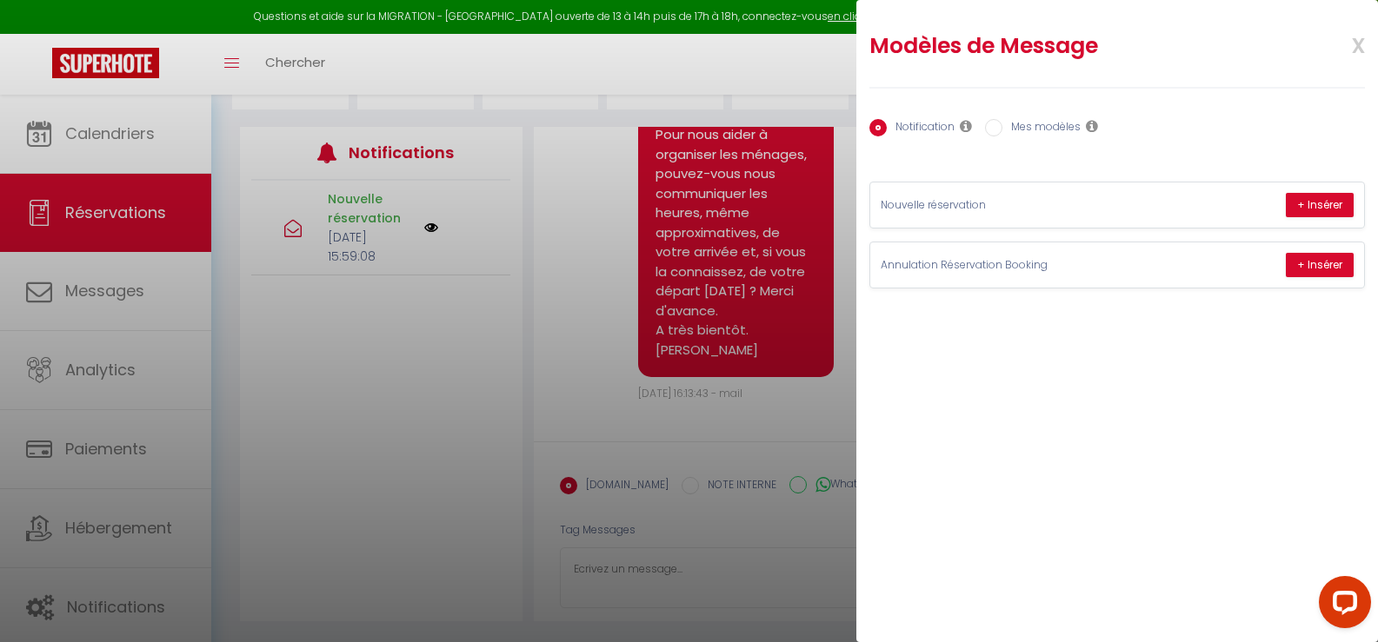
click at [1041, 124] on label "Mes modèles" at bounding box center [1041, 128] width 78 height 19
click at [1002, 124] on input "Mes modèles" at bounding box center [993, 127] width 17 height 17
radio input "true"
radio input "false"
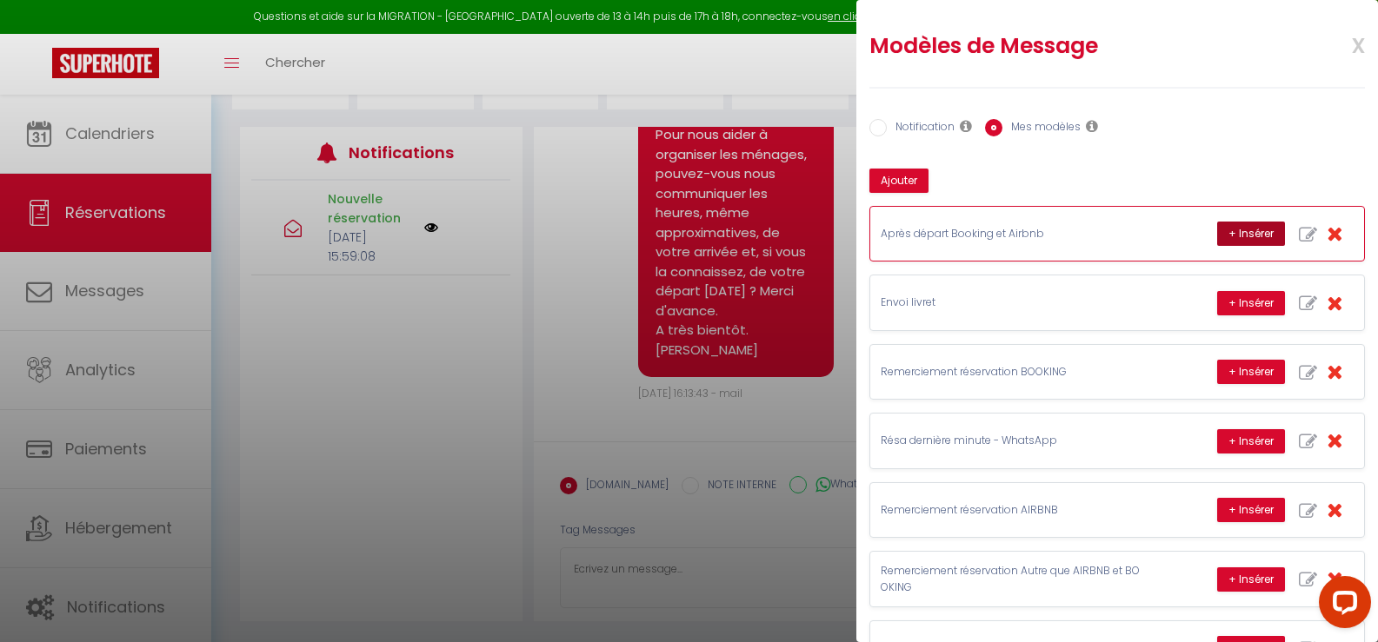
click at [1233, 227] on button "+ Insérer" at bounding box center [1251, 234] width 68 height 24
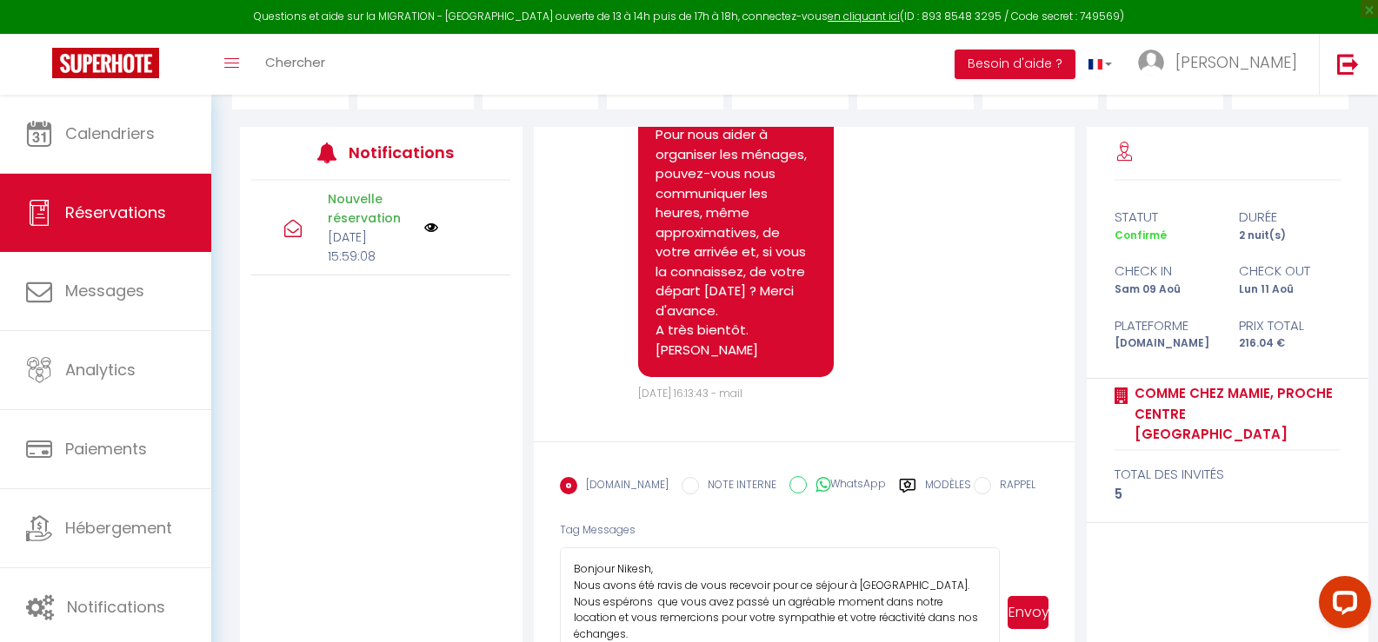
drag, startPoint x: 995, startPoint y: 603, endPoint x: 963, endPoint y: 638, distance: 47.4
click at [1011, 448] on html "Questions et aide sur la MIGRATION - [GEOGRAPHIC_DATA] ouverte de 13 à 14h puis…" at bounding box center [689, 126] width 1378 height 642
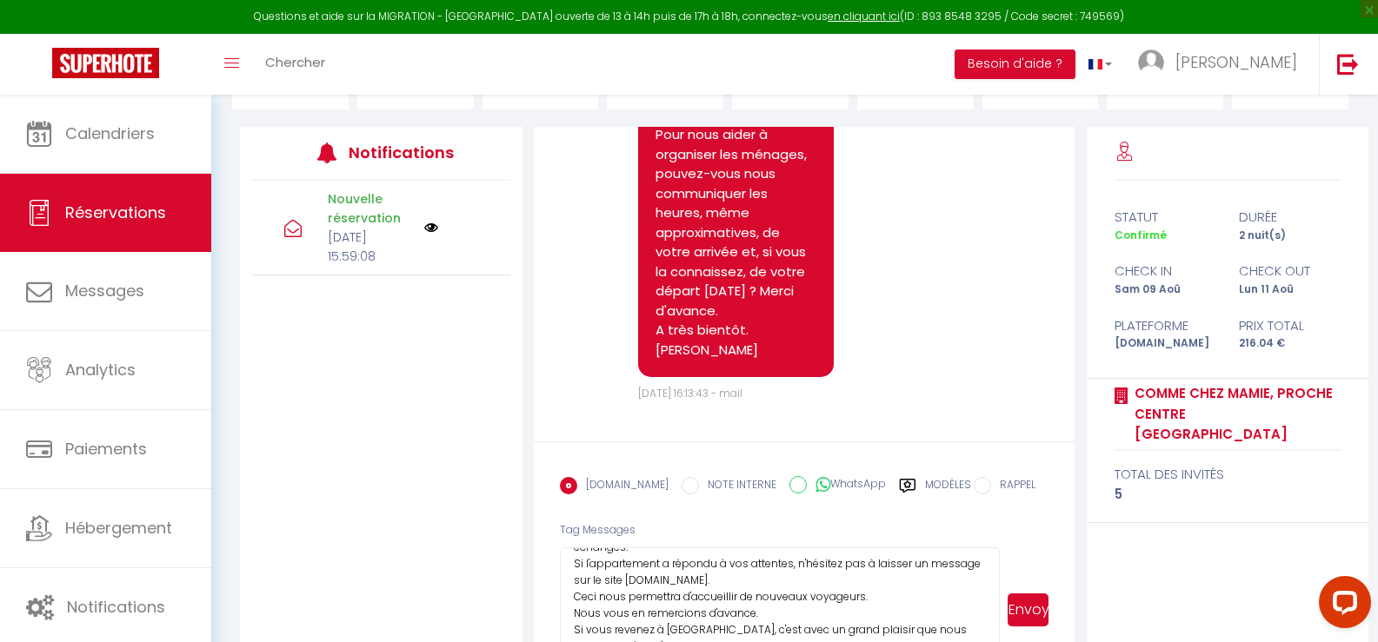
scroll to position [0, 0]
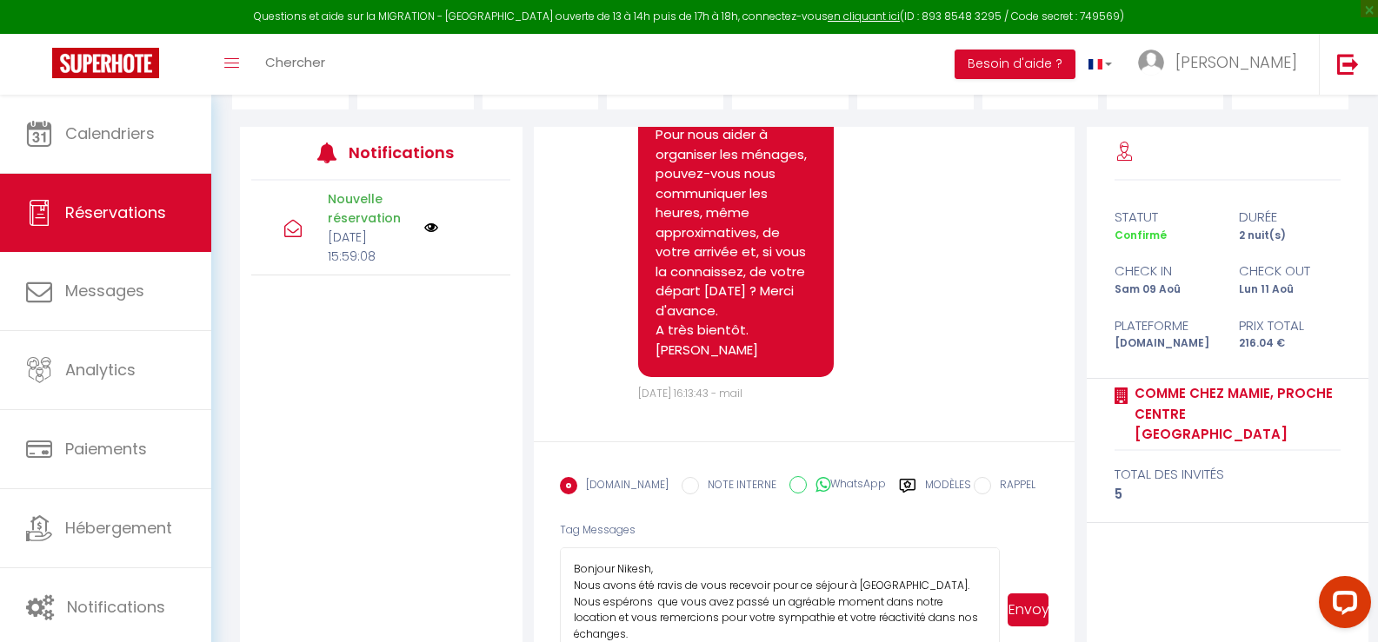
click at [696, 634] on textarea "Bonjour Nikesh, Nous avons été ravis de vous recevoir pour ce séjour à [GEOGRAP…" at bounding box center [780, 610] width 441 height 125
drag, startPoint x: 658, startPoint y: 631, endPoint x: 614, endPoint y: 617, distance: 46.5
click at [614, 617] on textarea "Bonjour Nikesh, Nous avons été ravis de vous recevoir pour ce séjour à [GEOGRAP…" at bounding box center [780, 610] width 441 height 125
type textarea "Bonjour Nikesh, Nous avons été ravis de vous recevoir pour ce séjour à [GEOGRAP…"
click at [1027, 608] on button "Envoyer" at bounding box center [1028, 610] width 42 height 33
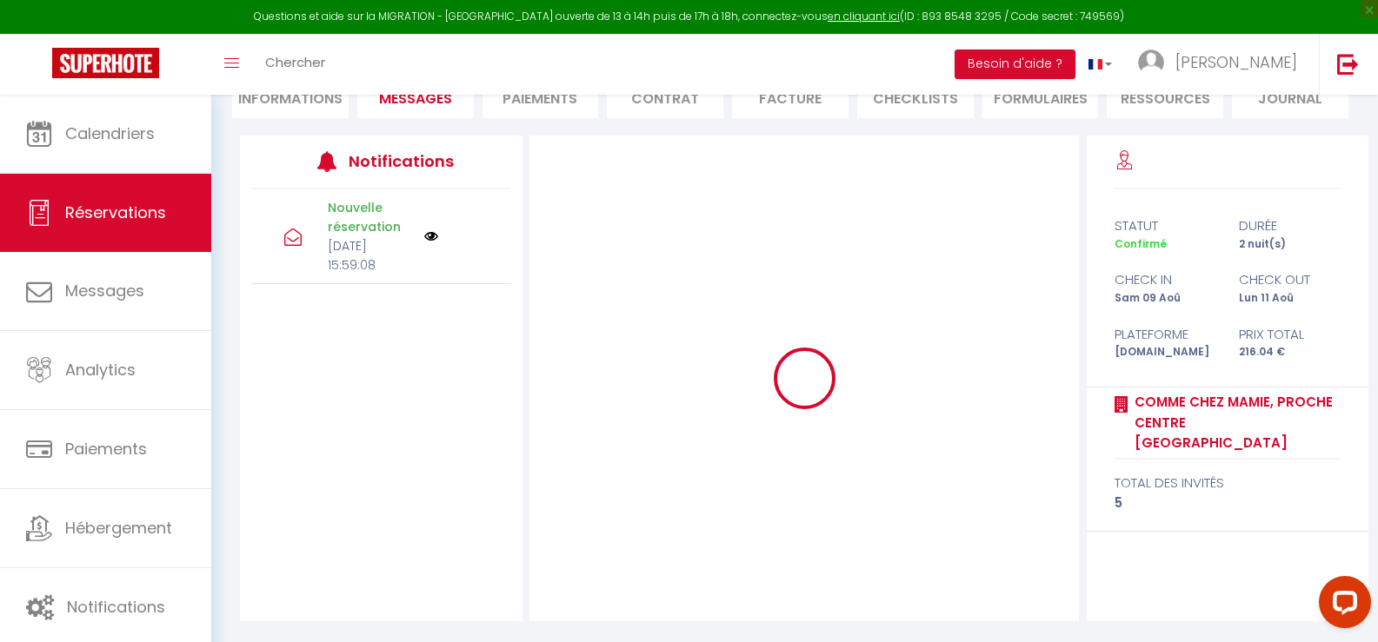
scroll to position [186, 0]
